Goal: Information Seeking & Learning: Learn about a topic

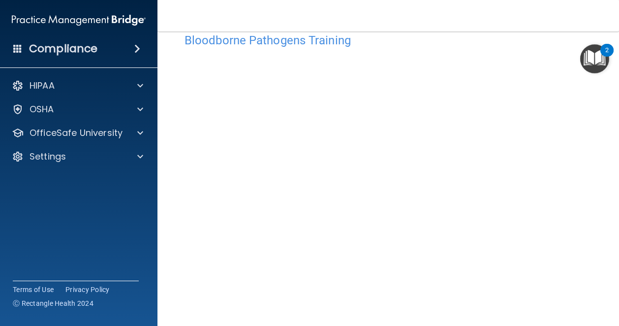
scroll to position [23, 0]
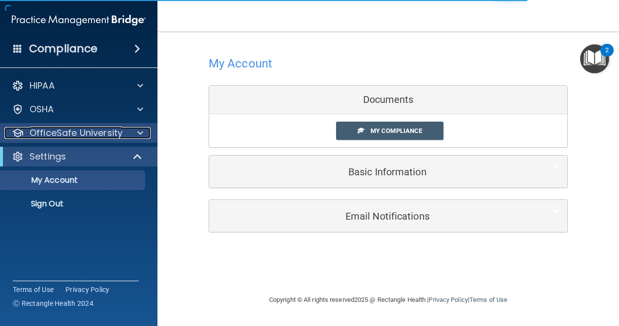
click at [130, 132] on div at bounding box center [138, 133] width 25 height 12
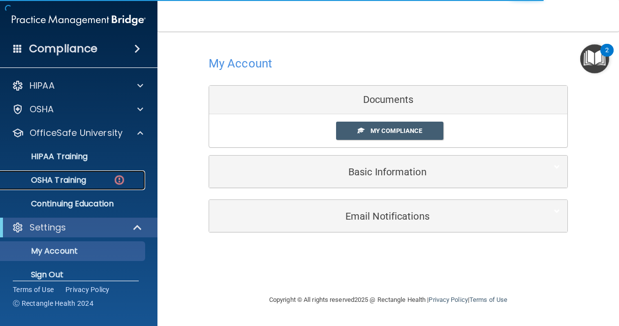
click at [117, 177] on img at bounding box center [119, 180] width 12 height 12
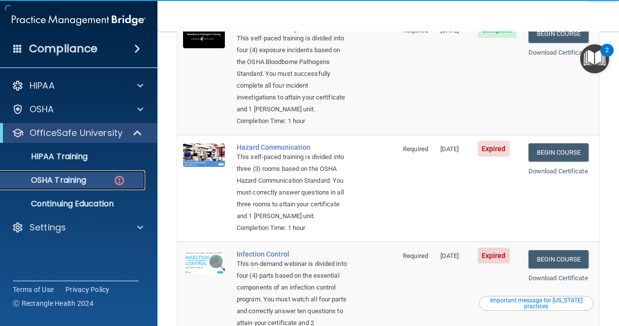
scroll to position [134, 0]
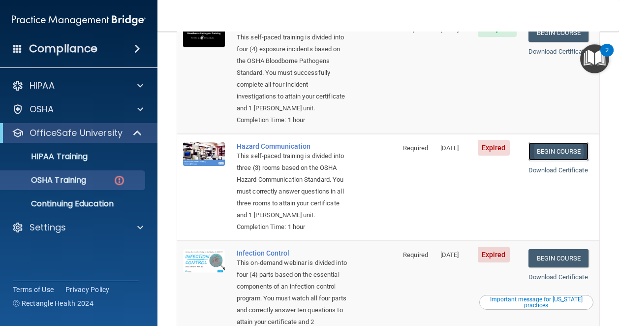
click at [555, 154] on link "Begin Course" at bounding box center [558, 151] width 60 height 18
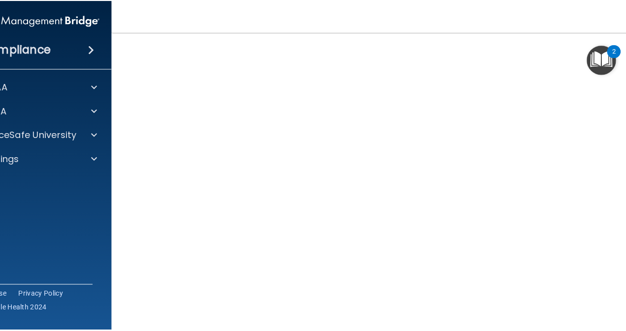
scroll to position [69, 0]
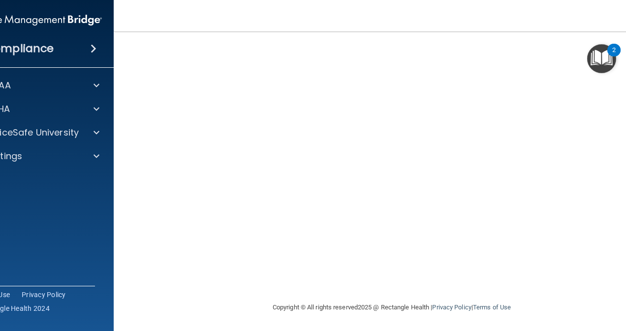
scroll to position [38, 0]
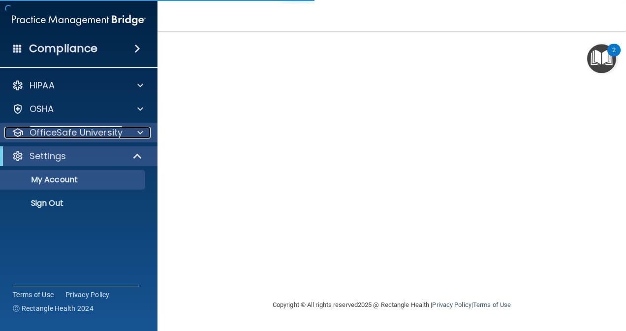
click at [101, 133] on p "OfficeSafe University" at bounding box center [76, 133] width 93 height 12
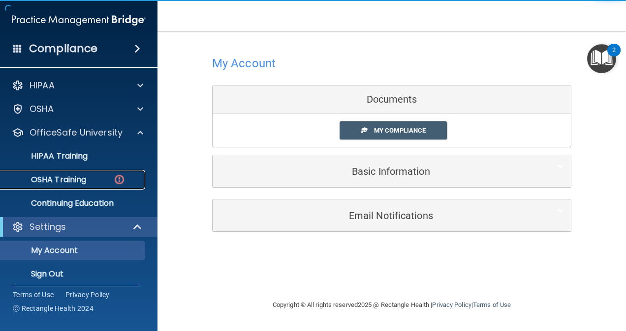
click at [93, 174] on link "OSHA Training" at bounding box center [67, 180] width 155 height 20
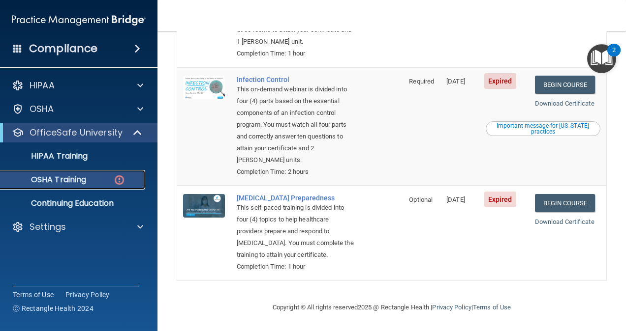
scroll to position [289, 0]
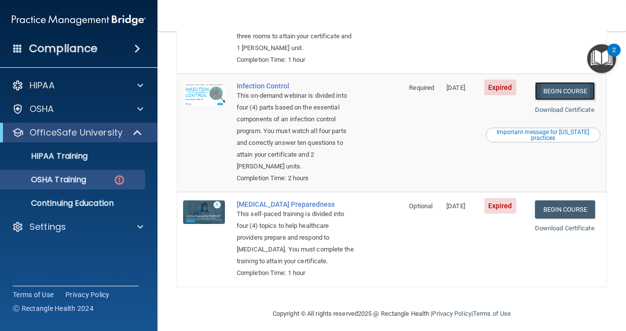
click at [558, 100] on link "Begin Course" at bounding box center [565, 91] width 60 height 18
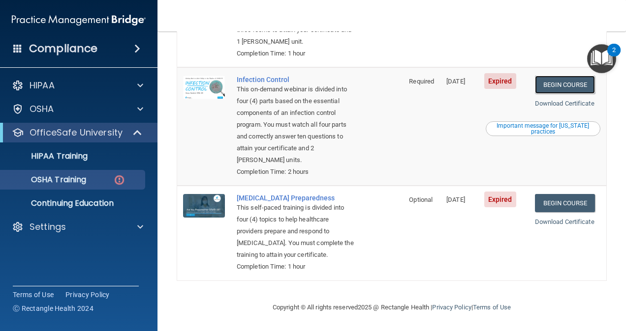
scroll to position [0, 0]
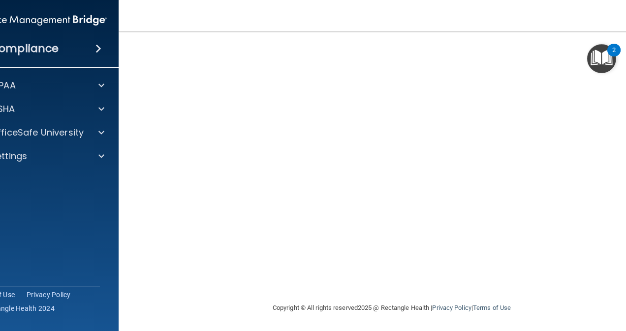
scroll to position [90, 0]
click at [52, 136] on p "OfficeSafe University" at bounding box center [37, 133] width 93 height 12
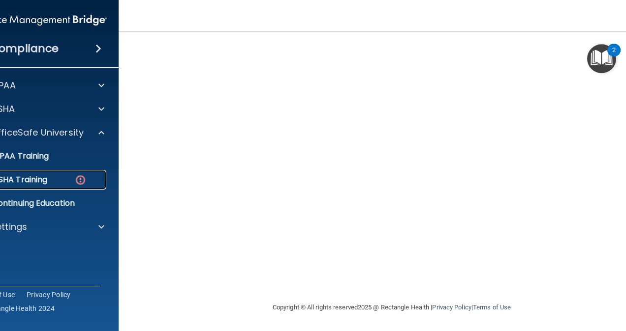
click at [50, 180] on div "OSHA Training" at bounding box center [35, 180] width 134 height 10
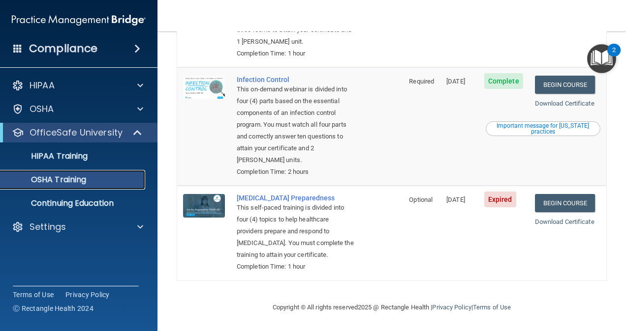
scroll to position [293, 0]
click at [573, 194] on link "Begin Course" at bounding box center [565, 203] width 60 height 18
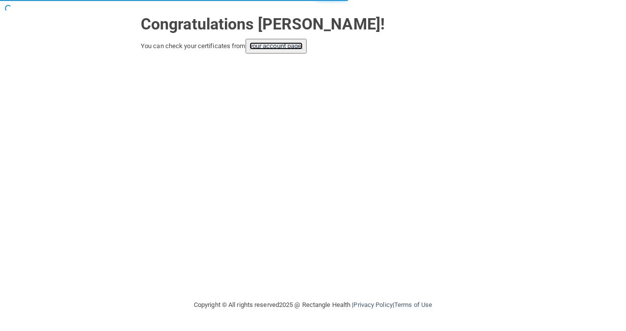
click at [271, 45] on link "your account page!" at bounding box center [276, 45] width 54 height 7
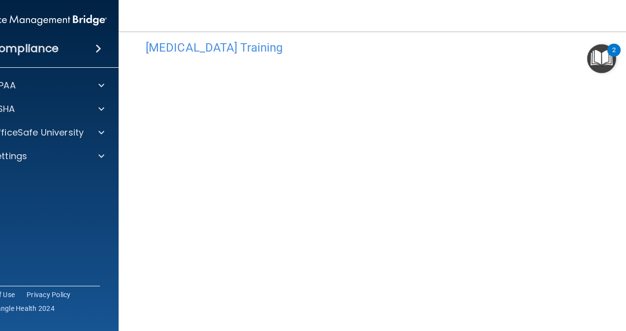
scroll to position [90, 0]
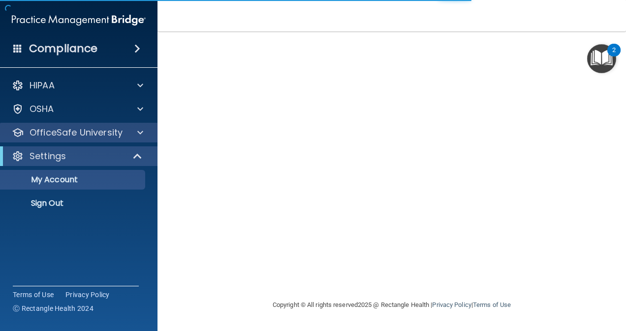
click at [86, 126] on div "OfficeSafe University" at bounding box center [79, 133] width 158 height 20
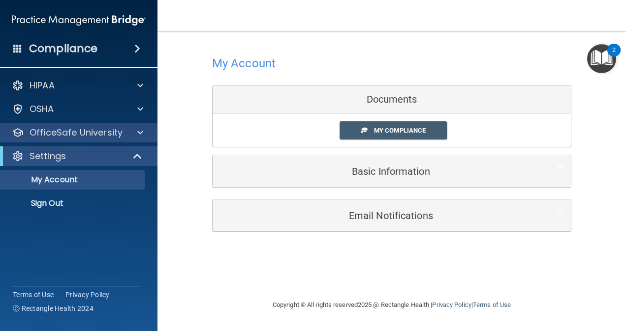
click at [86, 139] on div "OfficeSafe University" at bounding box center [79, 133] width 158 height 20
click at [83, 136] on p "OfficeSafe University" at bounding box center [76, 133] width 93 height 12
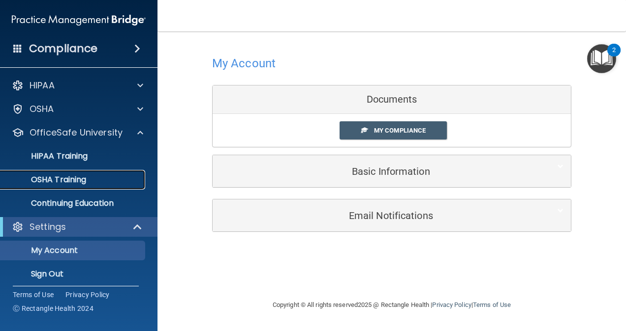
click at [81, 180] on p "OSHA Training" at bounding box center [46, 180] width 80 height 10
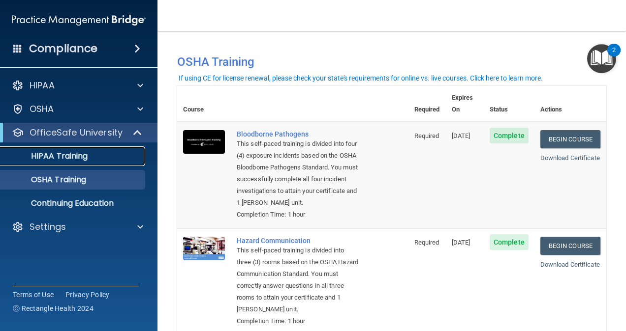
click at [62, 164] on link "HIPAA Training" at bounding box center [67, 157] width 155 height 20
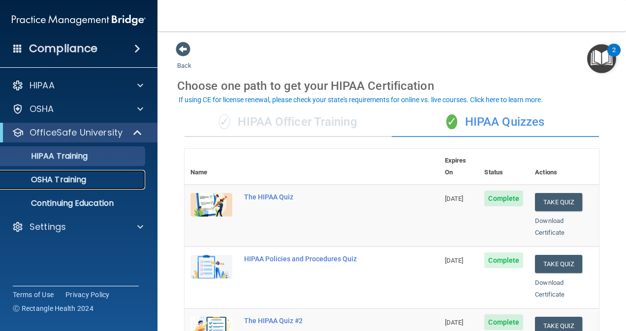
click at [73, 185] on p "OSHA Training" at bounding box center [46, 180] width 80 height 10
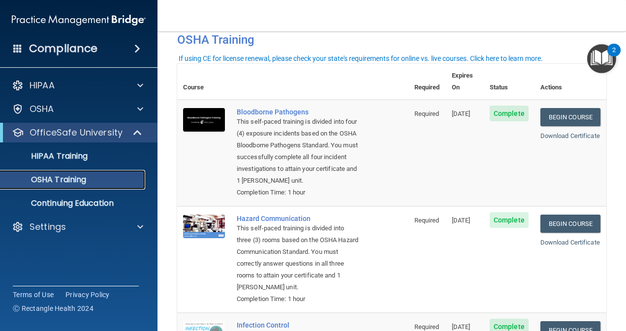
scroll to position [19, 0]
